Goal: Transaction & Acquisition: Download file/media

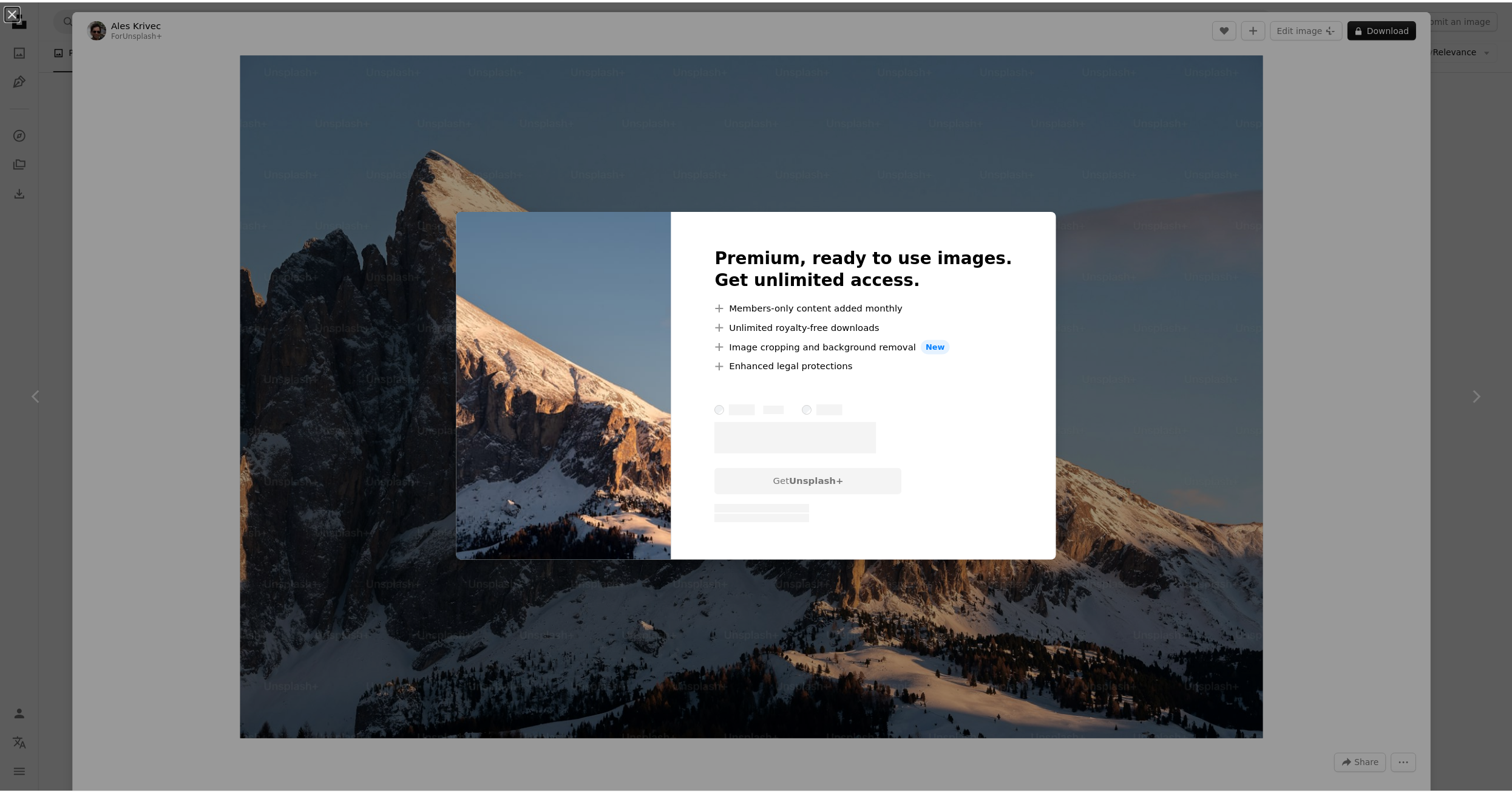
scroll to position [5867, 0]
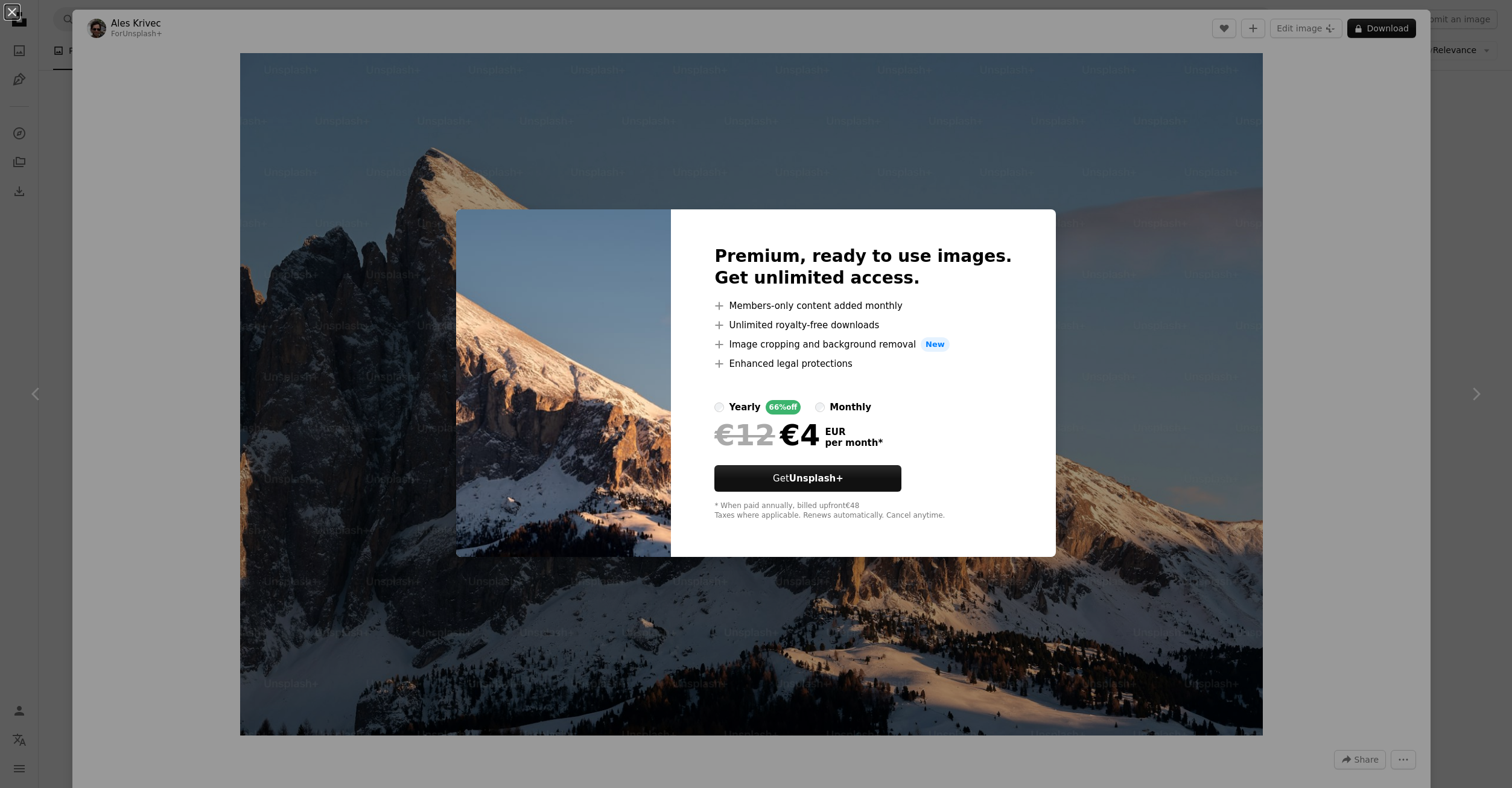
click at [995, 169] on div "An X shape Premium, ready to use images. Get unlimited access. A plus sign Memb…" at bounding box center [756, 394] width 1512 height 788
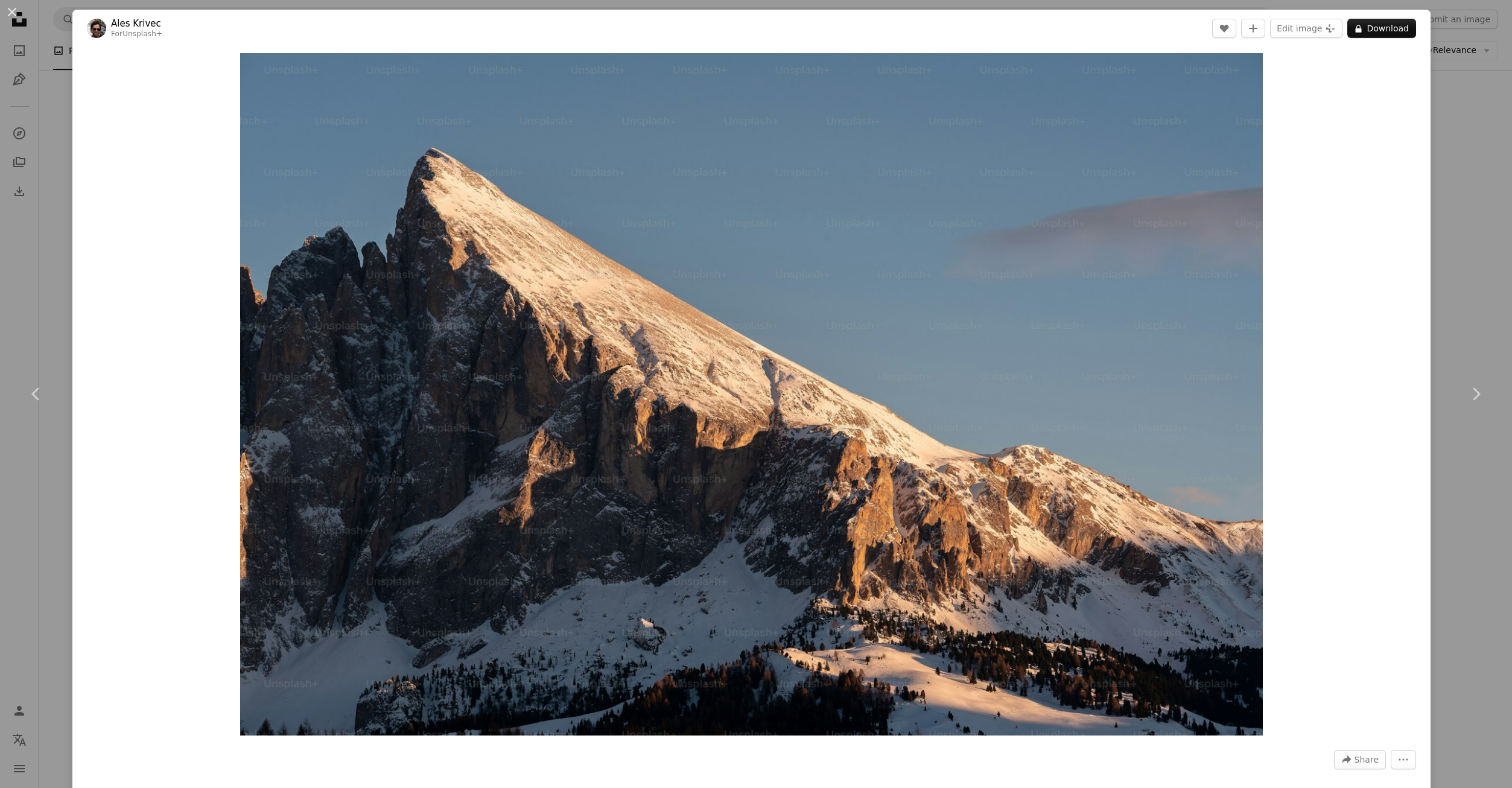
drag, startPoint x: 1161, startPoint y: 158, endPoint x: 221, endPoint y: 96, distance: 942.0
click at [224, 96] on div "Zoom in" at bounding box center [751, 394] width 1358 height 694
click at [30, 111] on div "An X shape Chevron left Chevron right Ales Krivec For Unsplash+ A heart A plus …" at bounding box center [756, 394] width 1512 height 788
